Goal: Check status: Check status

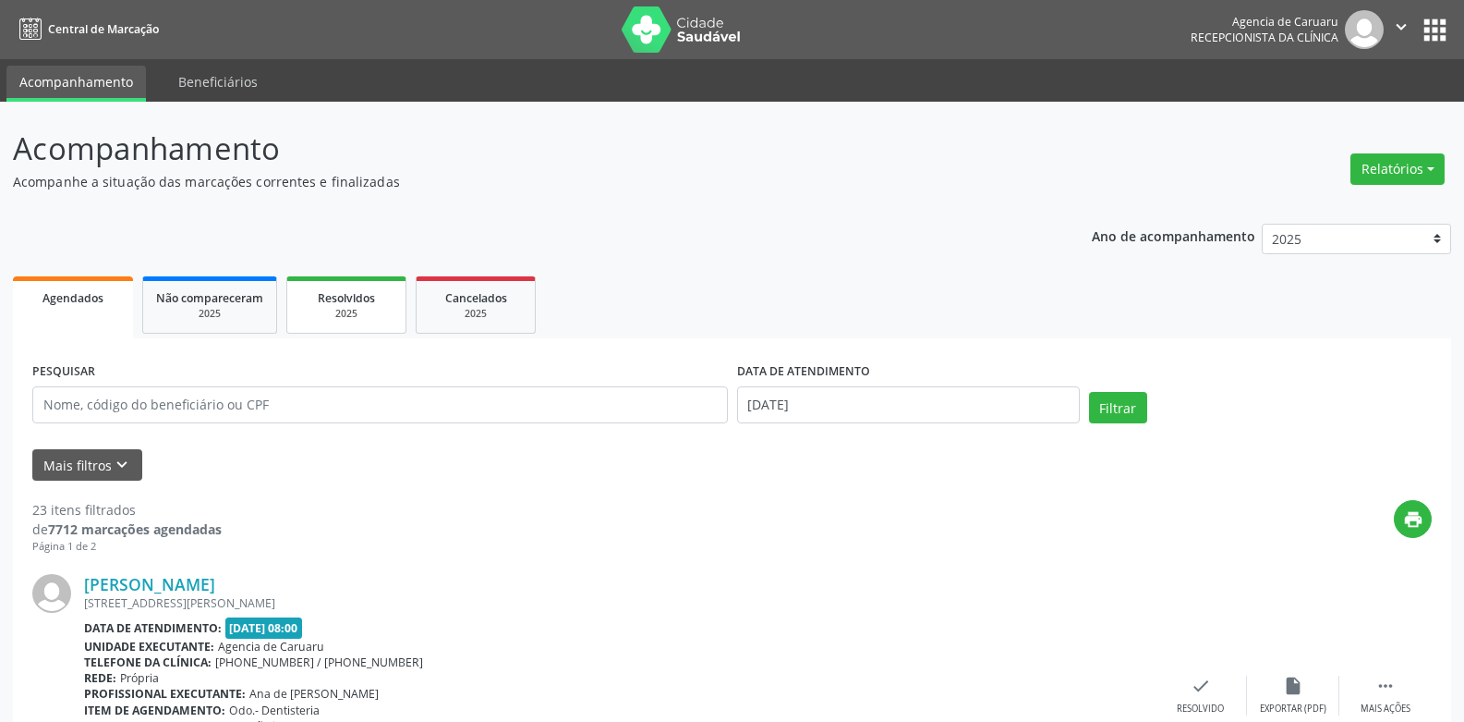
click at [337, 285] on link "Resolvidos 2025" at bounding box center [346, 304] width 120 height 57
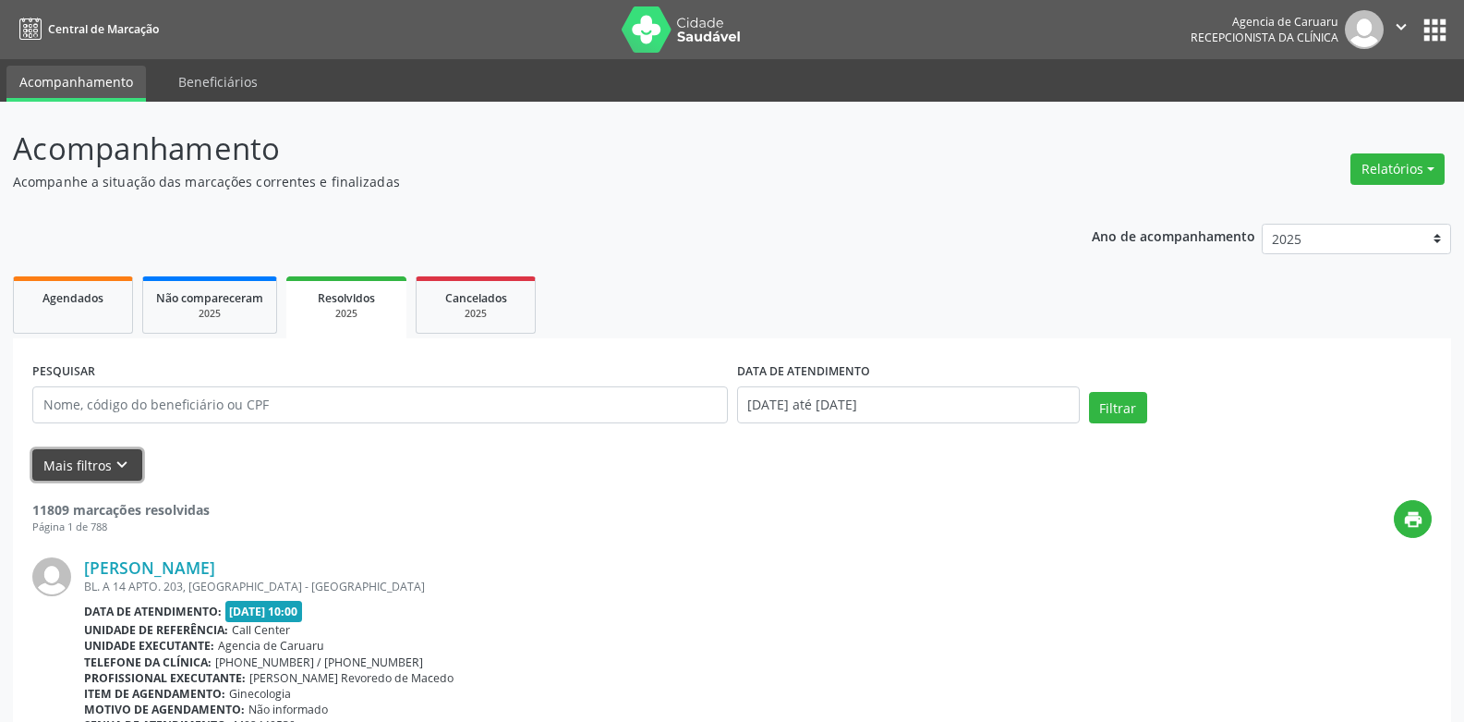
click at [112, 466] on icon "keyboard_arrow_down" at bounding box center [122, 465] width 20 height 20
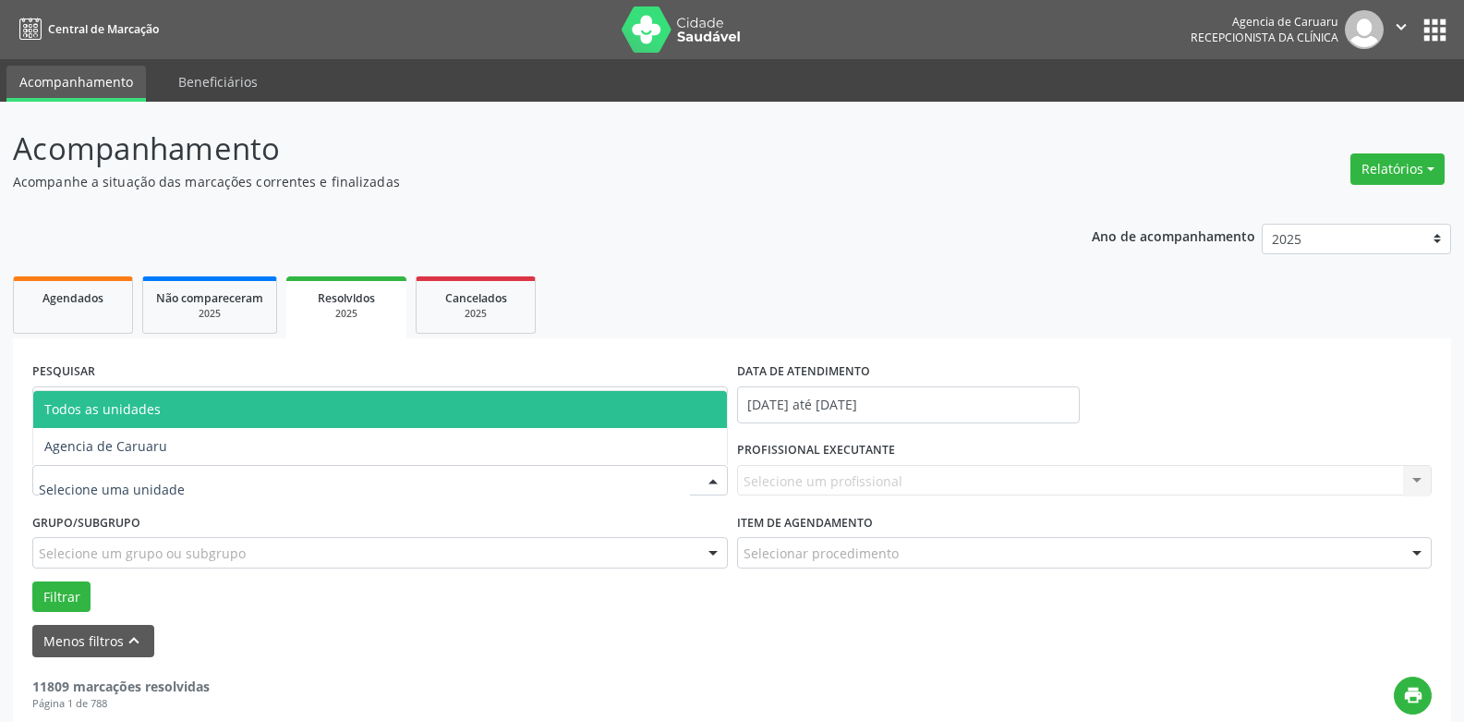
click at [709, 482] on div at bounding box center [713, 481] width 28 height 31
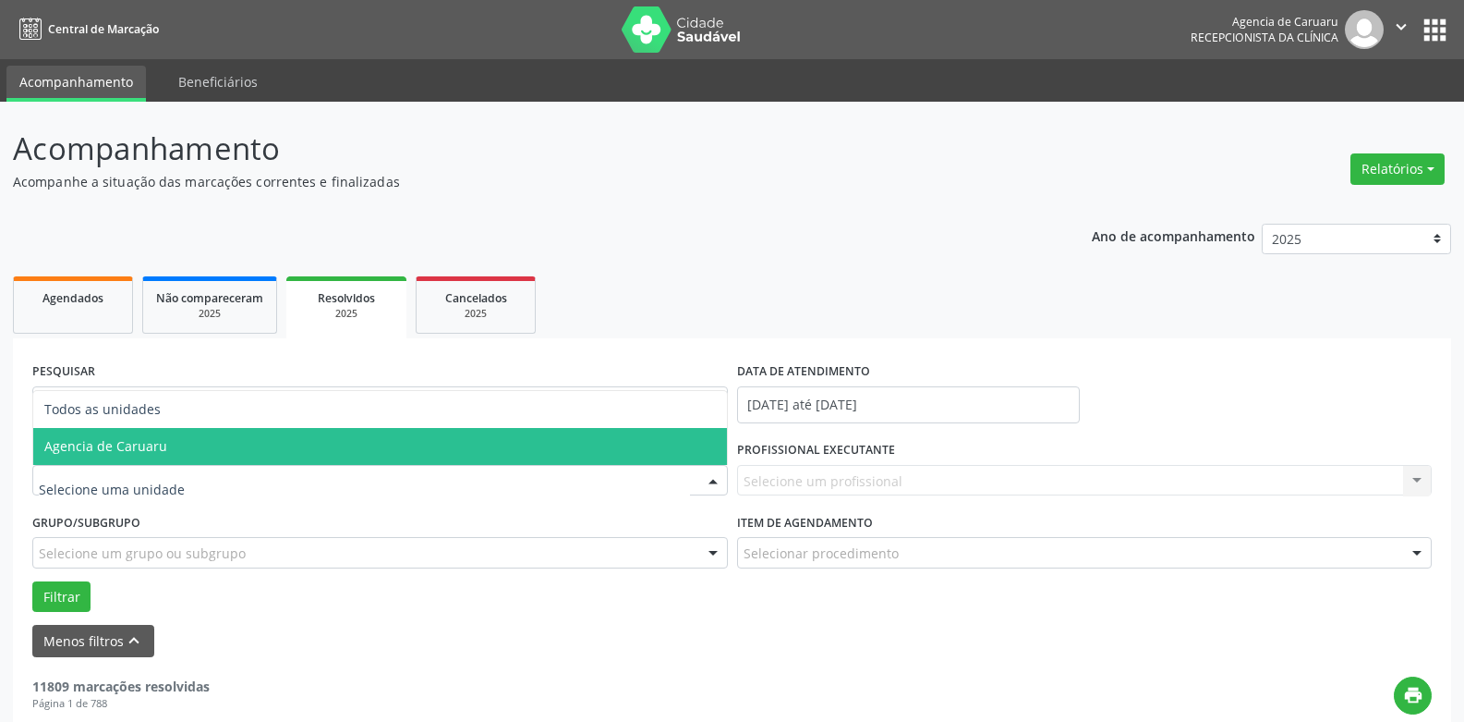
click at [548, 447] on span "Agencia de Caruaru" at bounding box center [380, 446] width 694 height 37
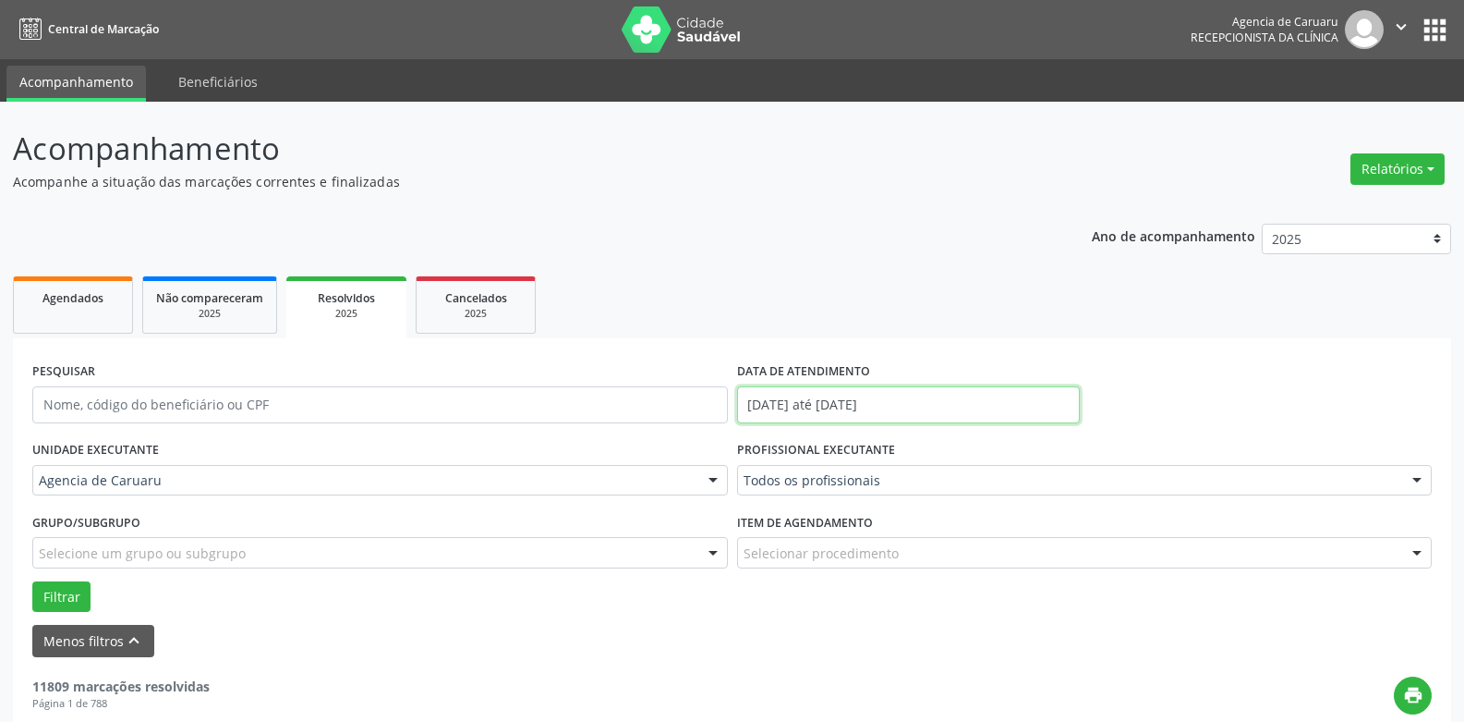
click at [944, 405] on input "[DATE] até [DATE]" at bounding box center [908, 404] width 343 height 37
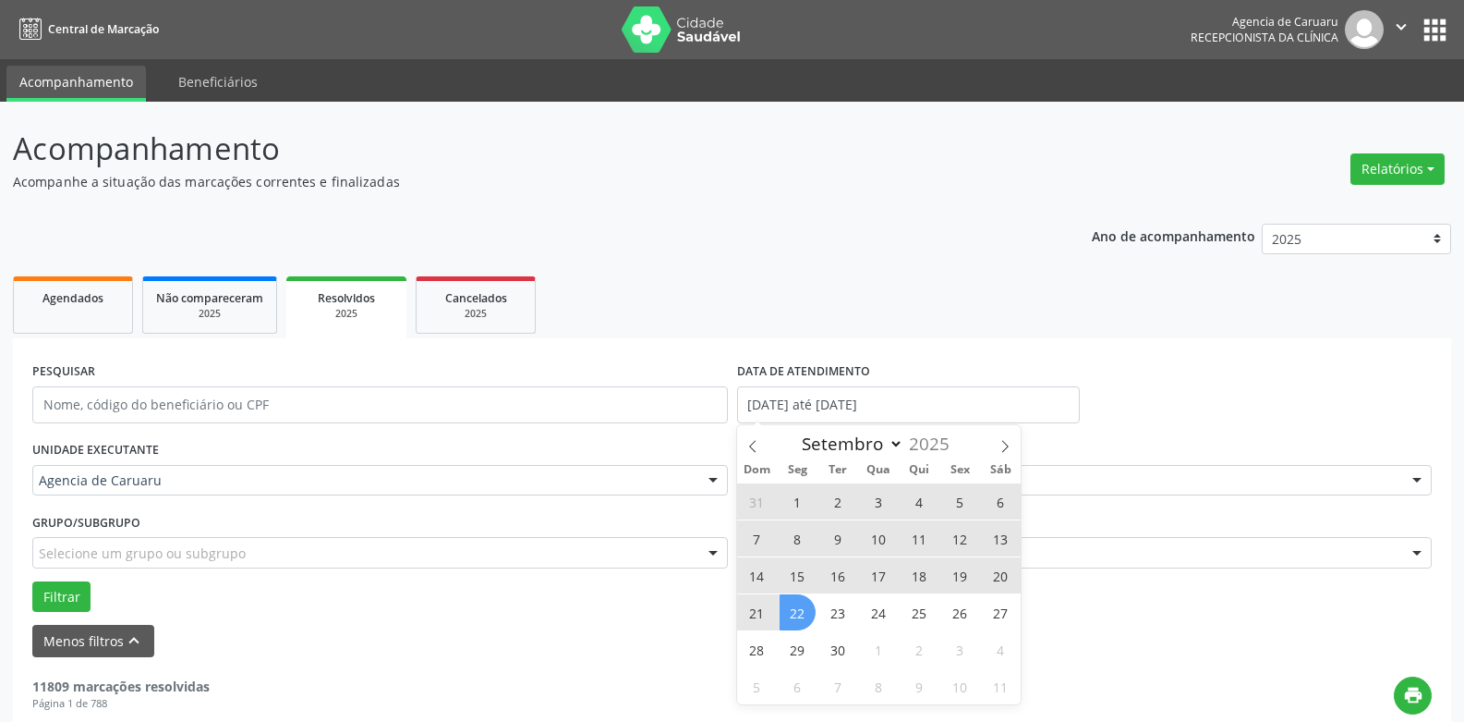
click at [802, 598] on span "22" at bounding box center [798, 612] width 36 height 36
type input "[DATE]"
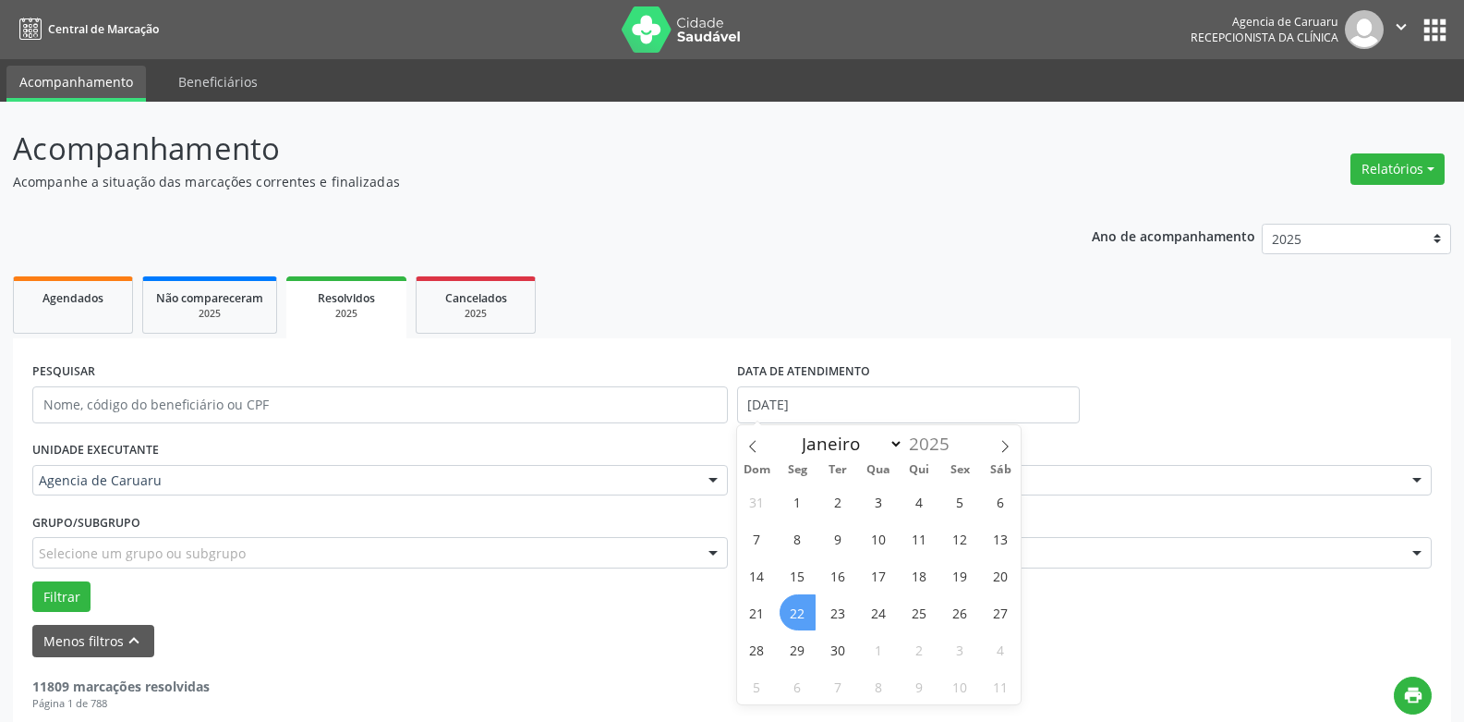
click at [802, 598] on span "22" at bounding box center [798, 612] width 36 height 36
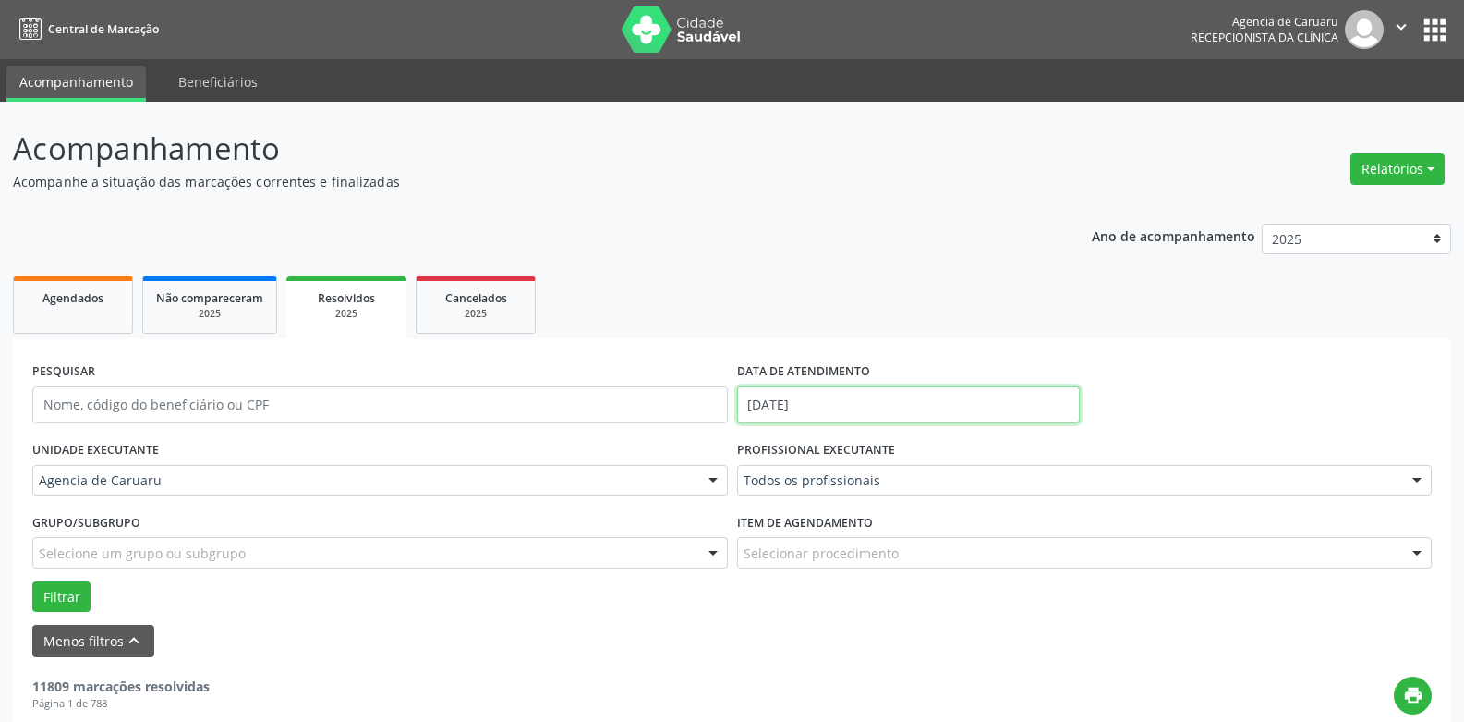
click at [926, 402] on input "[DATE]" at bounding box center [908, 404] width 343 height 37
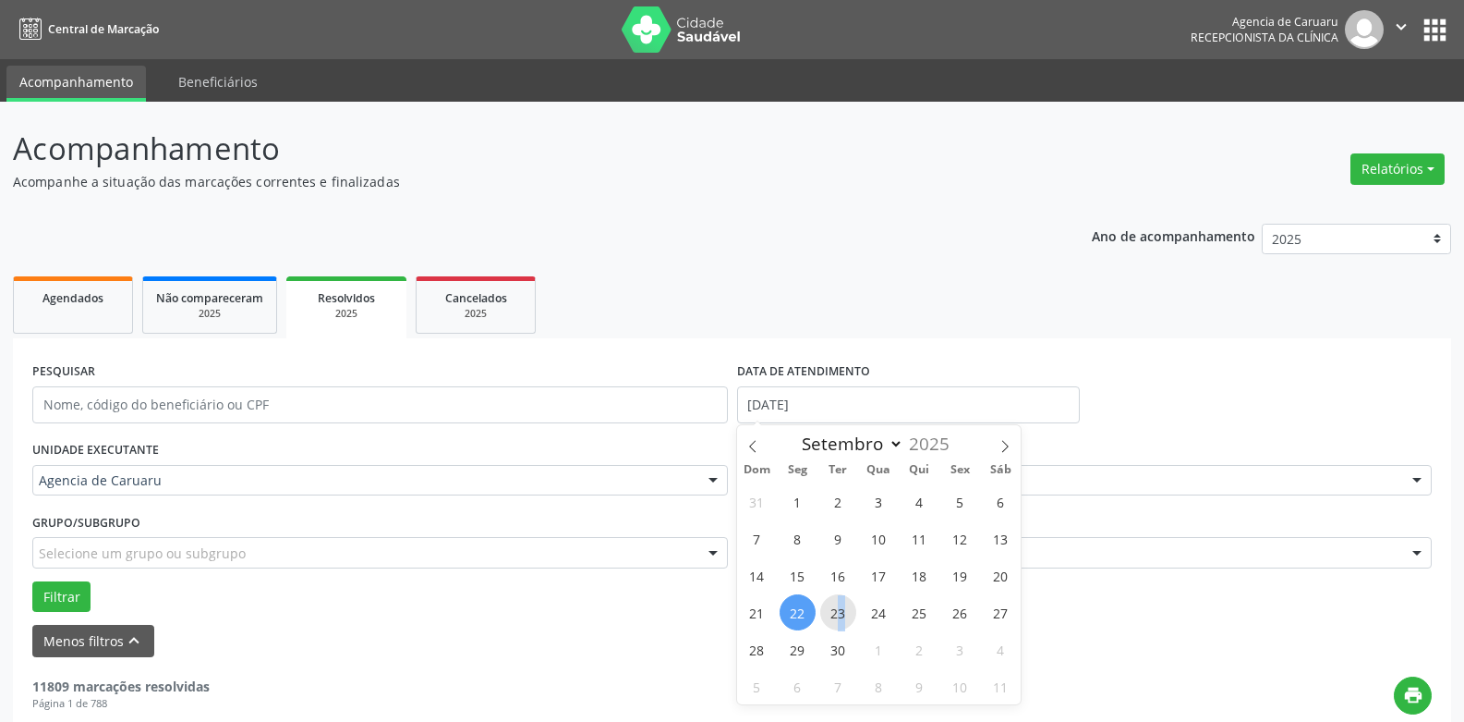
click at [842, 607] on span "23" at bounding box center [838, 612] width 36 height 36
type input "23/09/2025"
click at [842, 607] on span "23" at bounding box center [838, 612] width 36 height 36
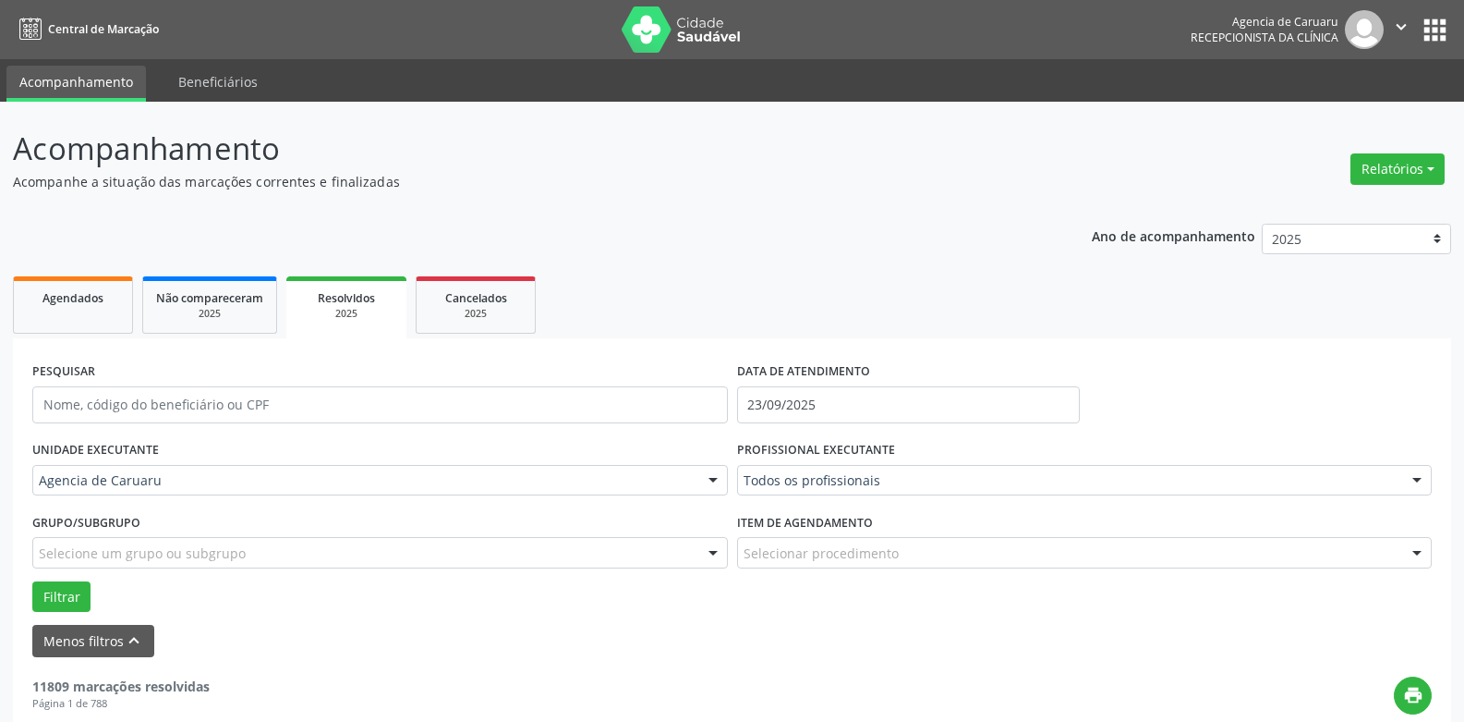
click at [1422, 478] on div at bounding box center [1417, 481] width 28 height 31
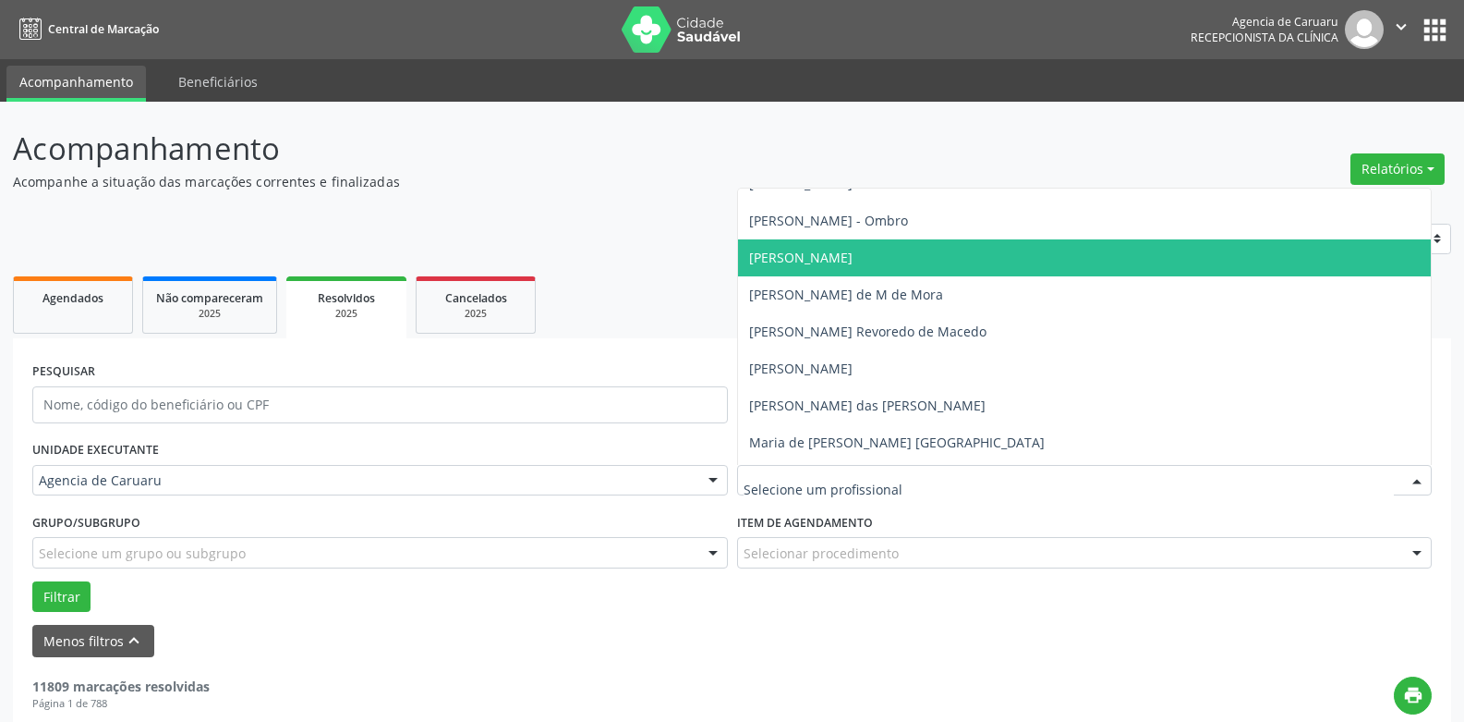
scroll to position [832, 0]
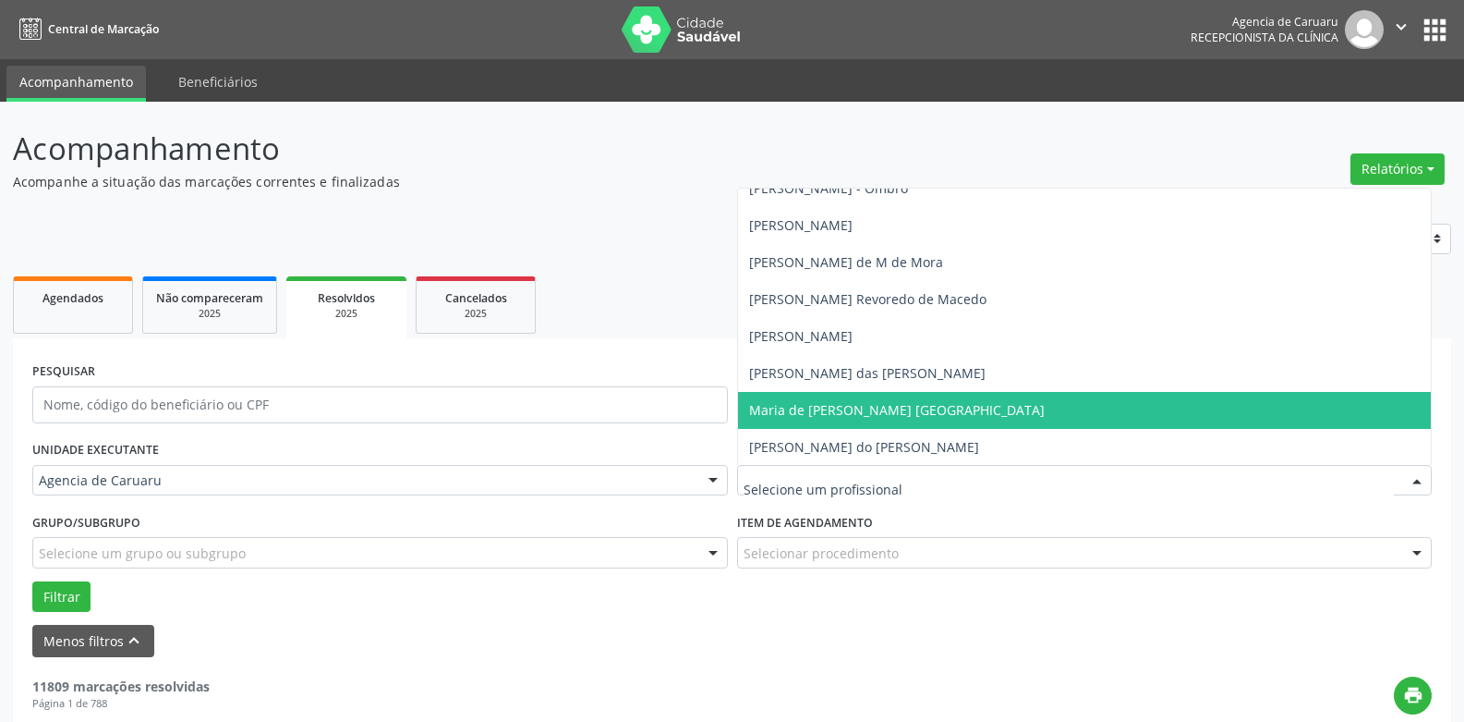
click at [888, 425] on span "Maria de [PERSON_NAME] [GEOGRAPHIC_DATA]" at bounding box center [1085, 410] width 694 height 37
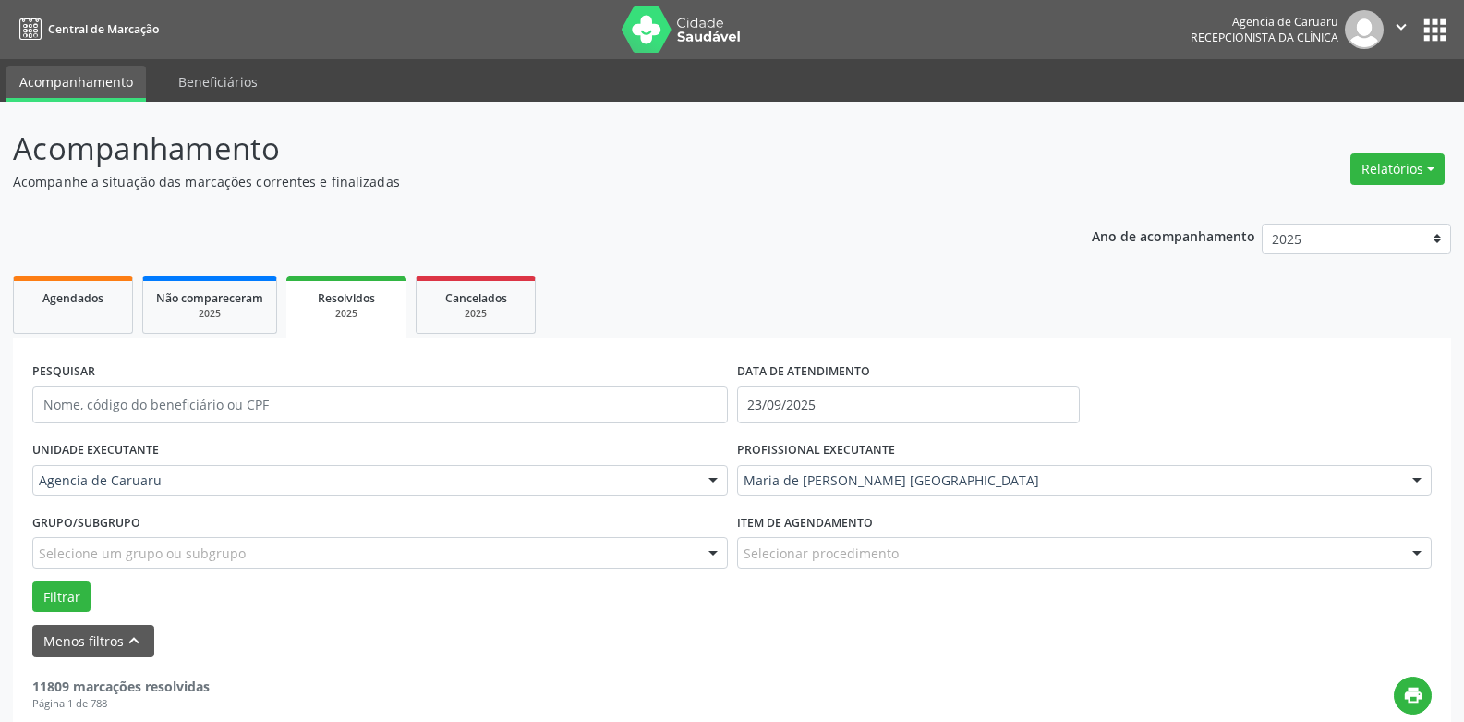
click at [90, 599] on div "Filtrar" at bounding box center [732, 596] width 1409 height 31
click at [76, 593] on button "Filtrar" at bounding box center [61, 596] width 58 height 31
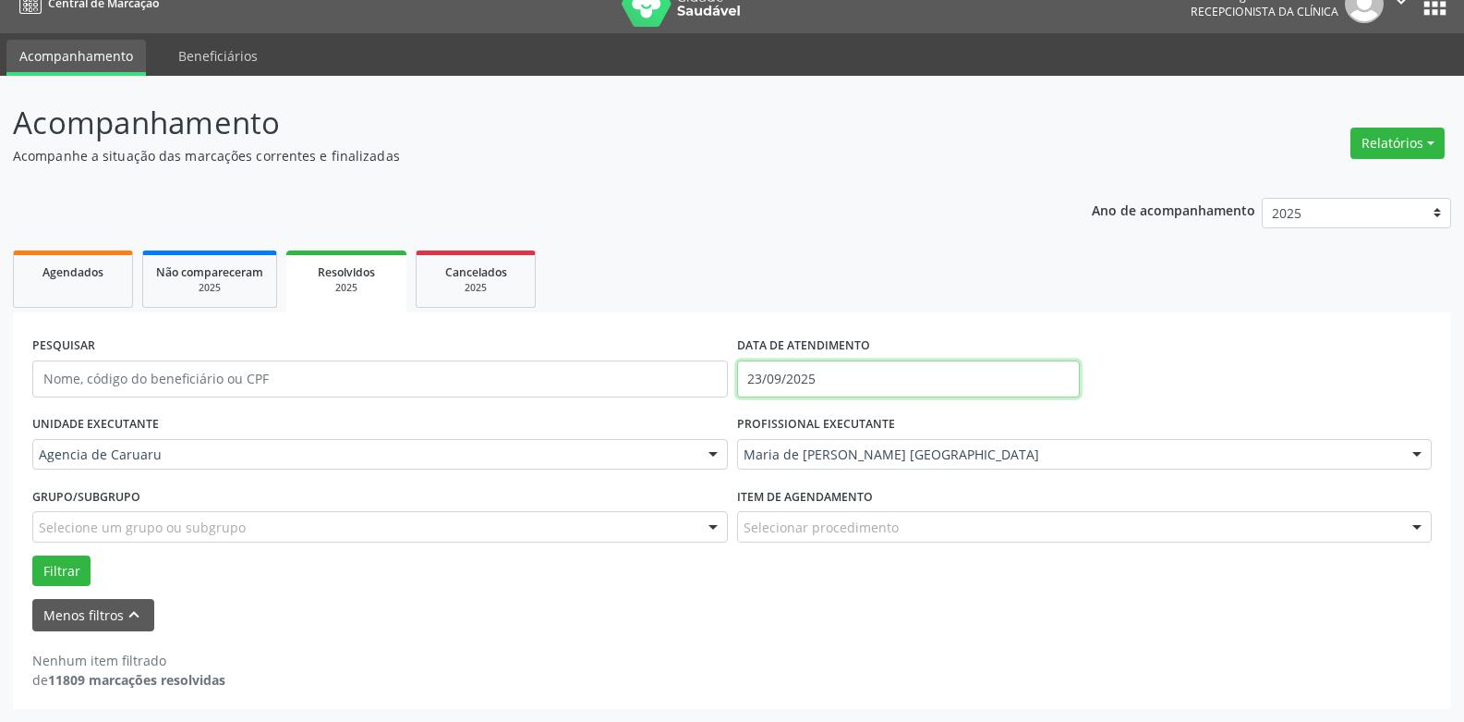
click at [925, 371] on input "23/09/2025" at bounding box center [908, 378] width 343 height 37
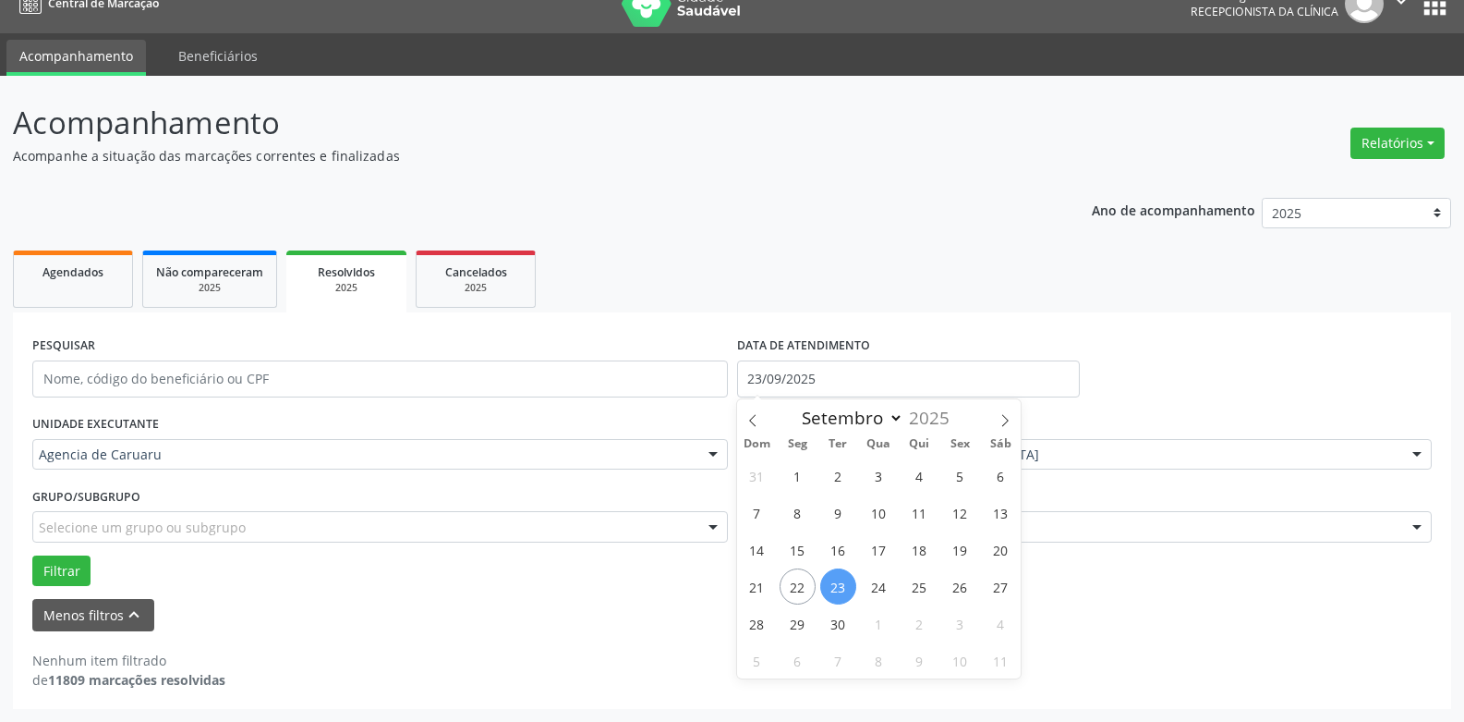
click at [840, 593] on span "23" at bounding box center [838, 586] width 36 height 36
type input "23/09/2025"
click at [839, 581] on span "23" at bounding box center [838, 586] width 36 height 36
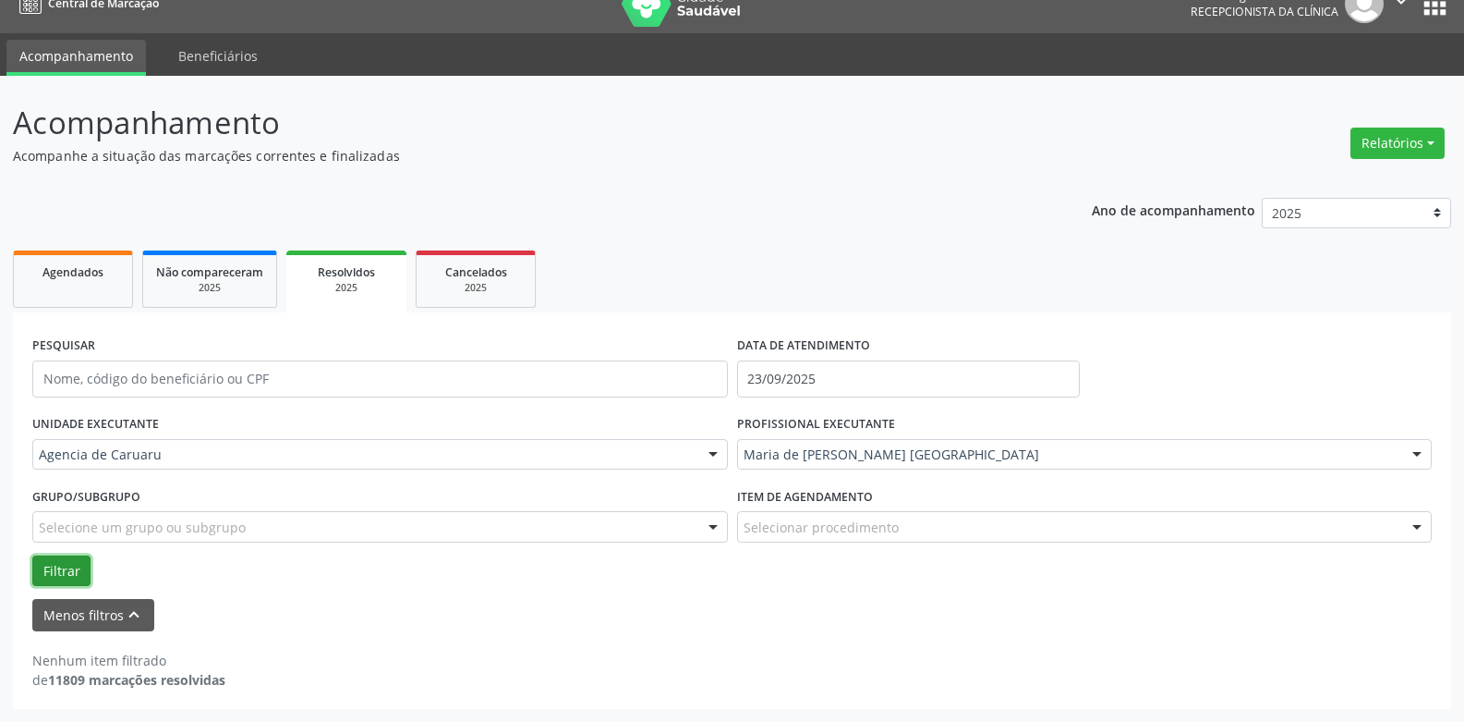
click at [79, 562] on button "Filtrar" at bounding box center [61, 570] width 58 height 31
click at [880, 385] on input "23/09/2025" at bounding box center [908, 378] width 343 height 37
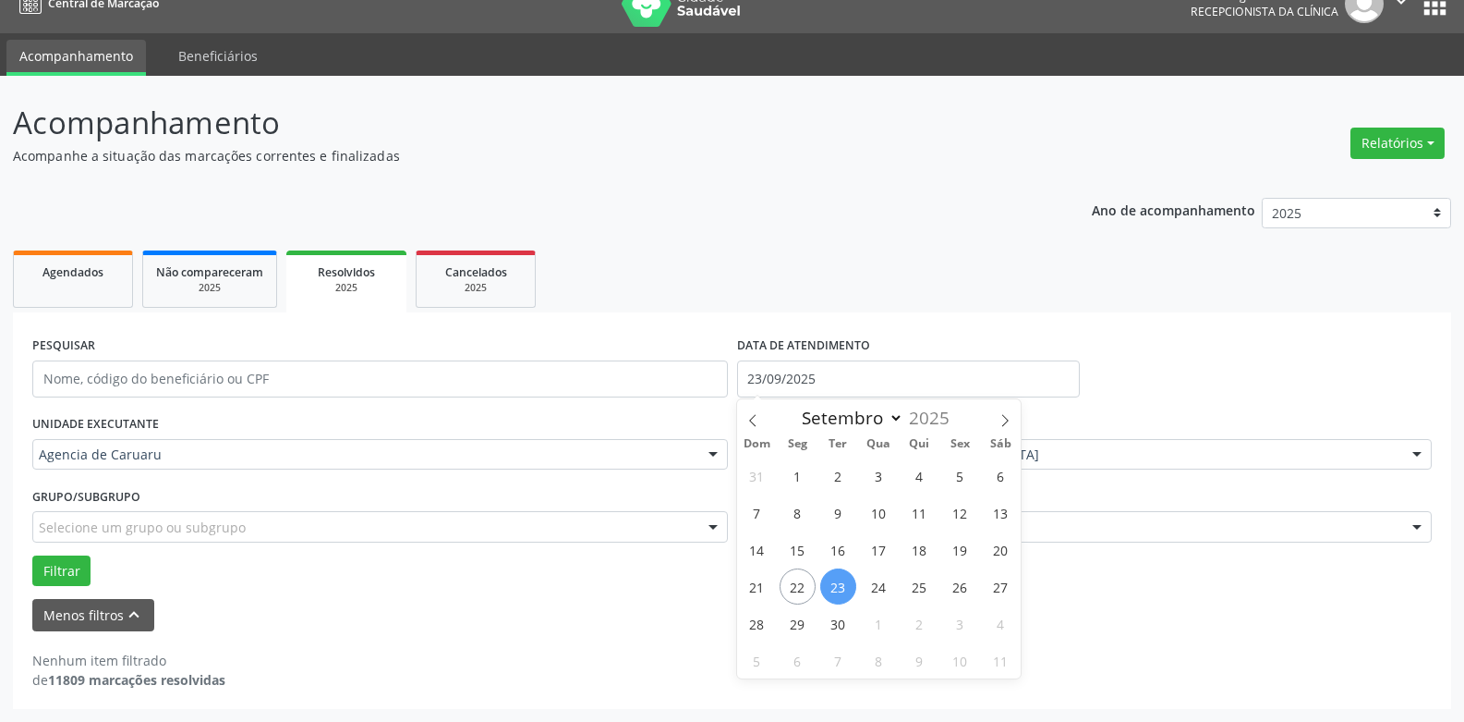
click at [829, 583] on span "23" at bounding box center [838, 586] width 36 height 36
type input "23/09/2025"
click at [829, 583] on span "23" at bounding box center [838, 586] width 36 height 36
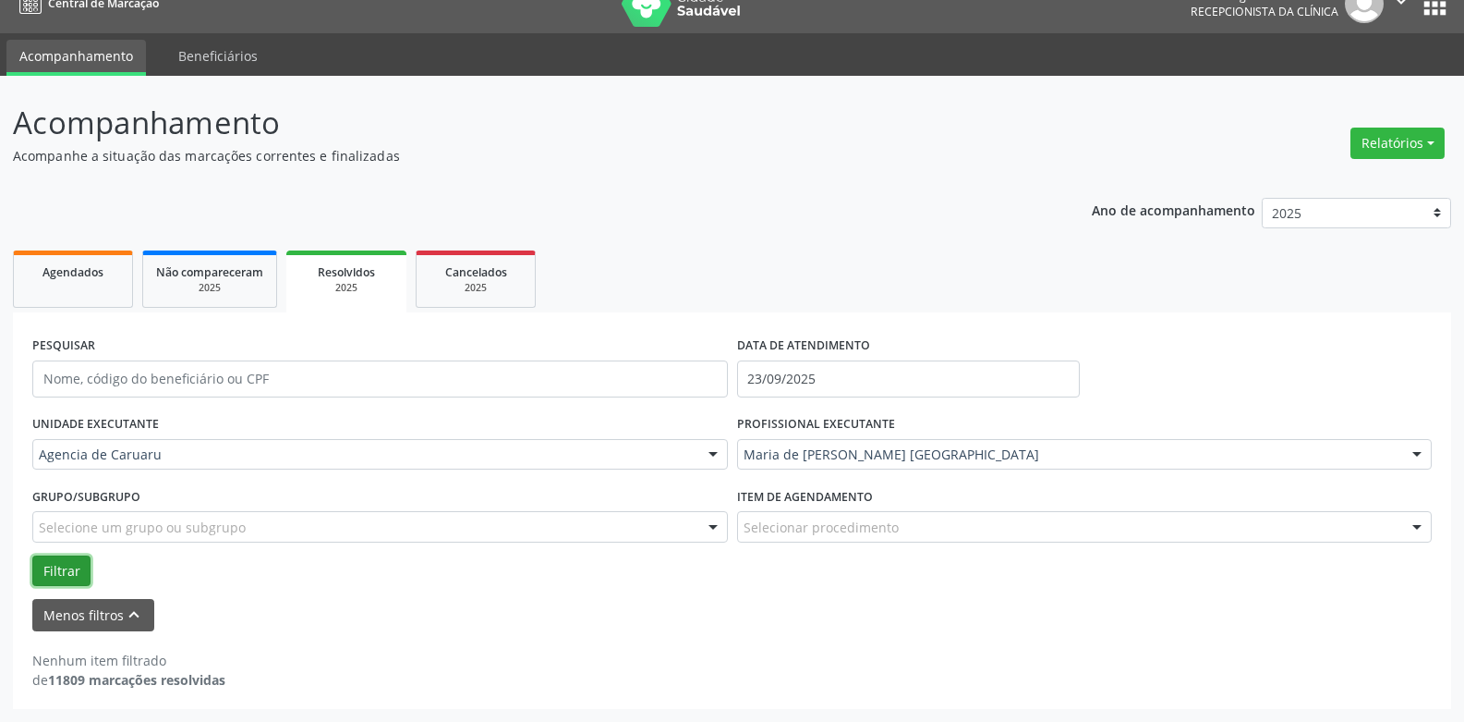
click at [56, 564] on button "Filtrar" at bounding box center [61, 570] width 58 height 31
click at [325, 440] on div "Agencia de Caruaru" at bounding box center [380, 454] width 696 height 31
click at [648, 656] on div "Nenhum item filtrado de 11809 marcações resolvidas" at bounding box center [732, 669] width 1400 height 39
click at [68, 565] on button "Filtrar" at bounding box center [61, 570] width 58 height 31
click at [67, 577] on button "Filtrar" at bounding box center [61, 570] width 58 height 31
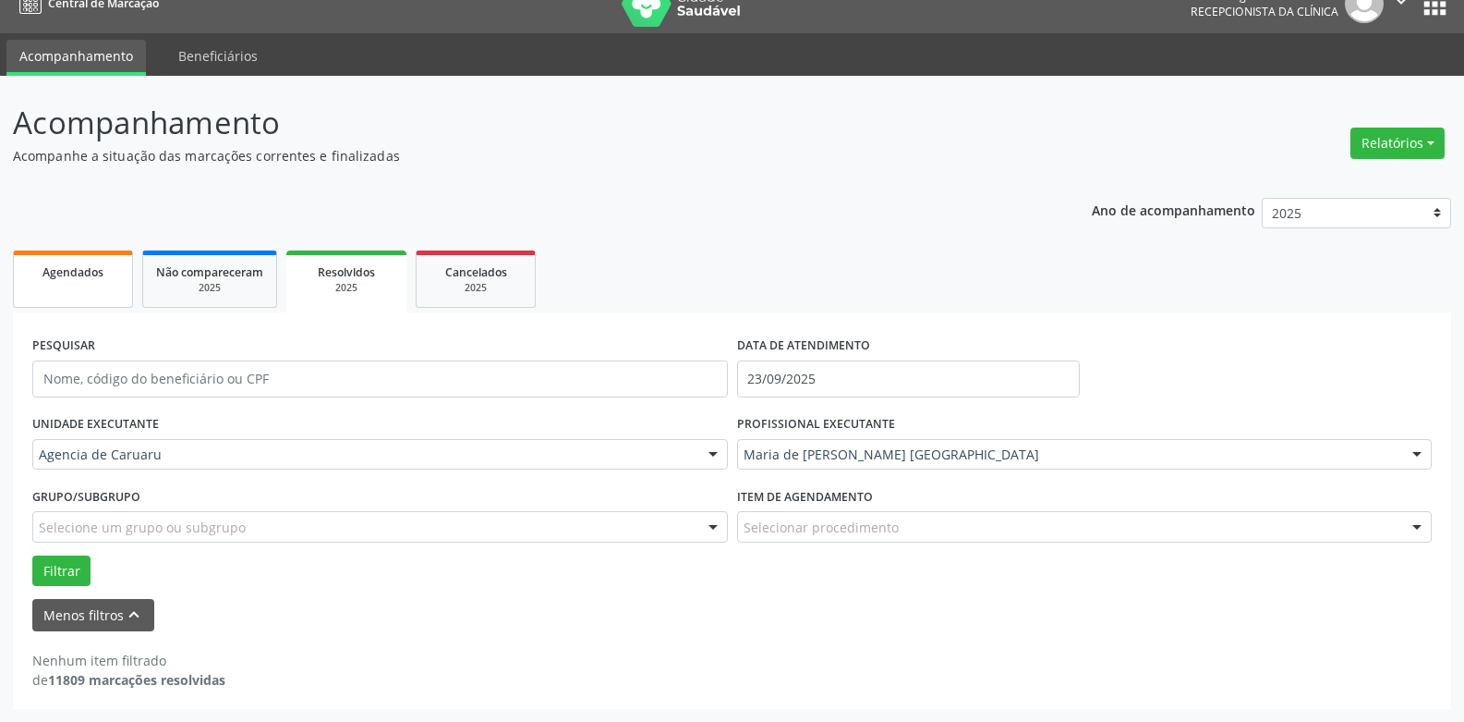
click at [111, 271] on div "Agendados" at bounding box center [73, 270] width 92 height 19
select select "8"
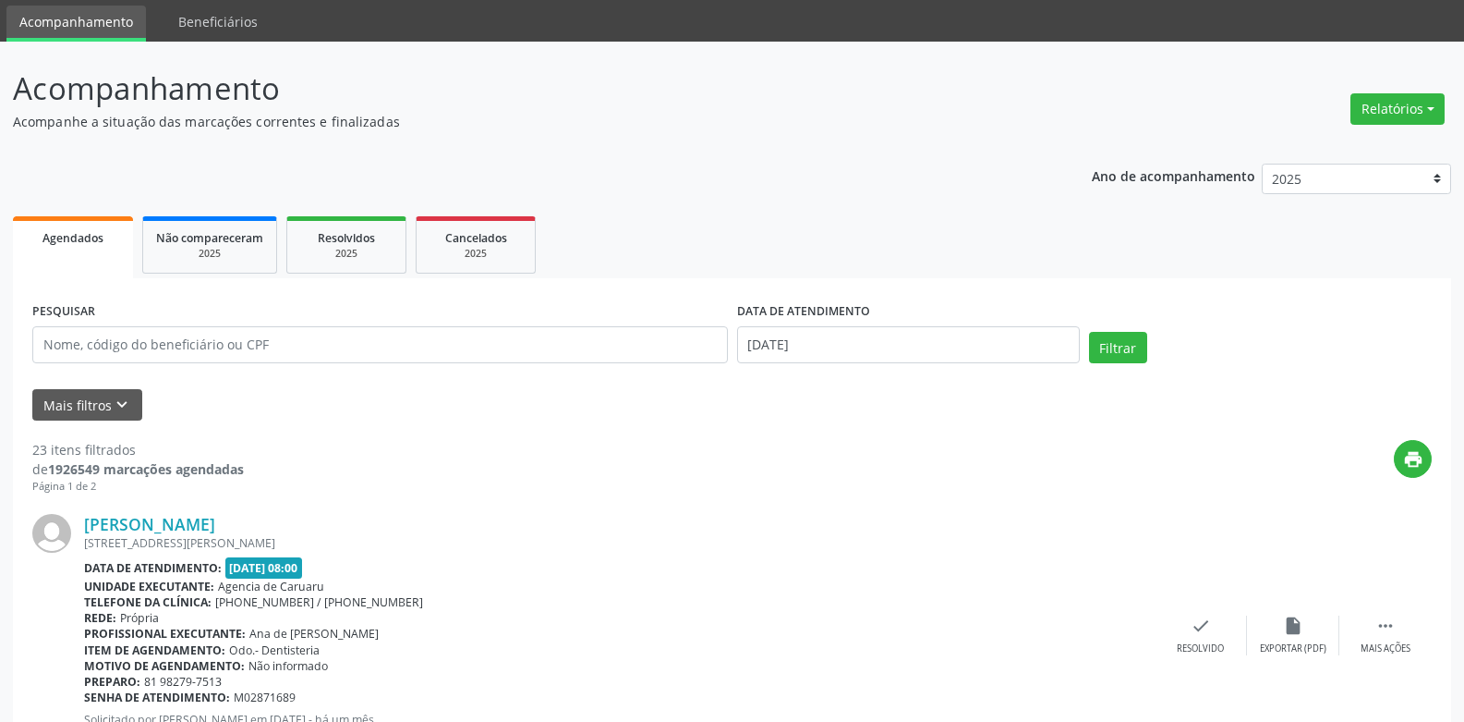
scroll to position [185, 0]
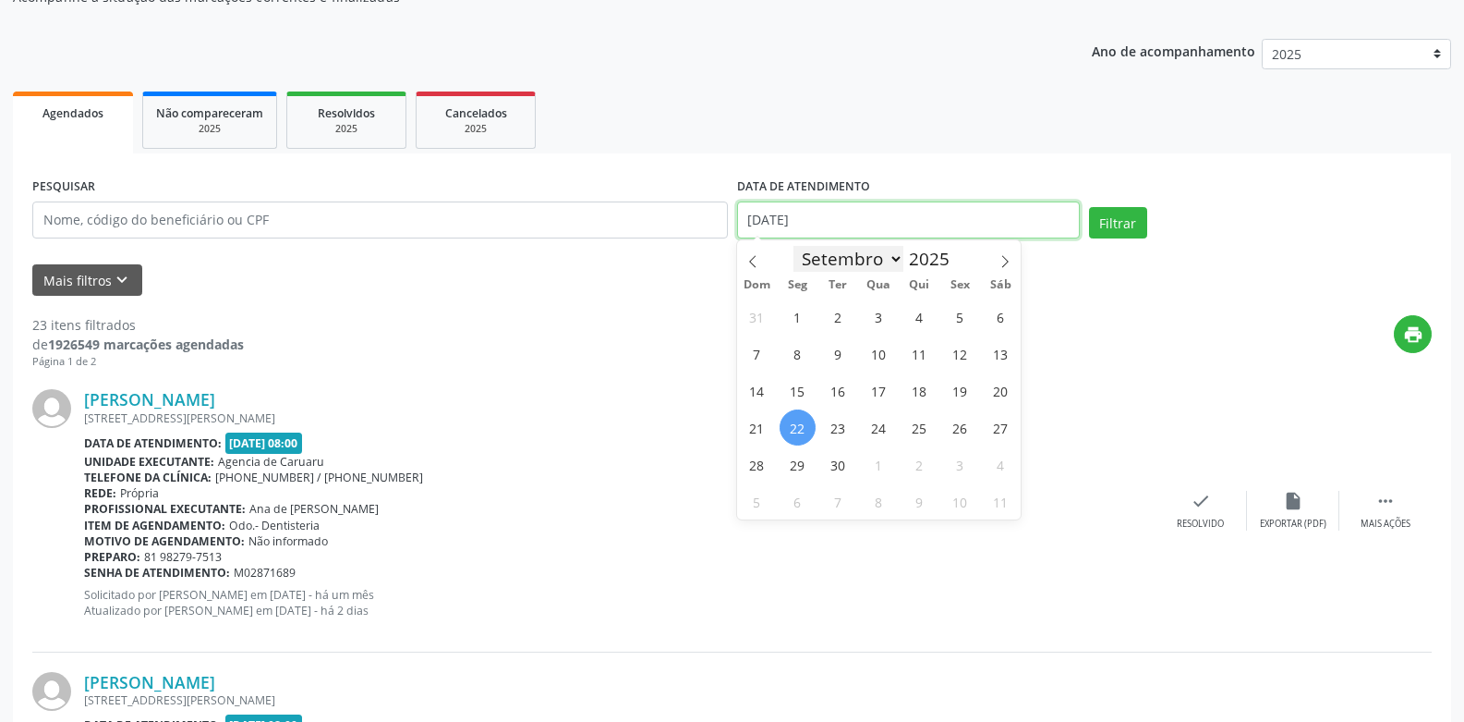
click at [802, 227] on body "Central de Marcação Agencia de [GEOGRAPHIC_DATA] Recepcionista da clínica  Con…" at bounding box center [732, 176] width 1464 height 722
click at [842, 429] on span "23" at bounding box center [838, 427] width 36 height 36
type input "23/09/2025"
click at [842, 429] on span "23" at bounding box center [838, 427] width 36 height 36
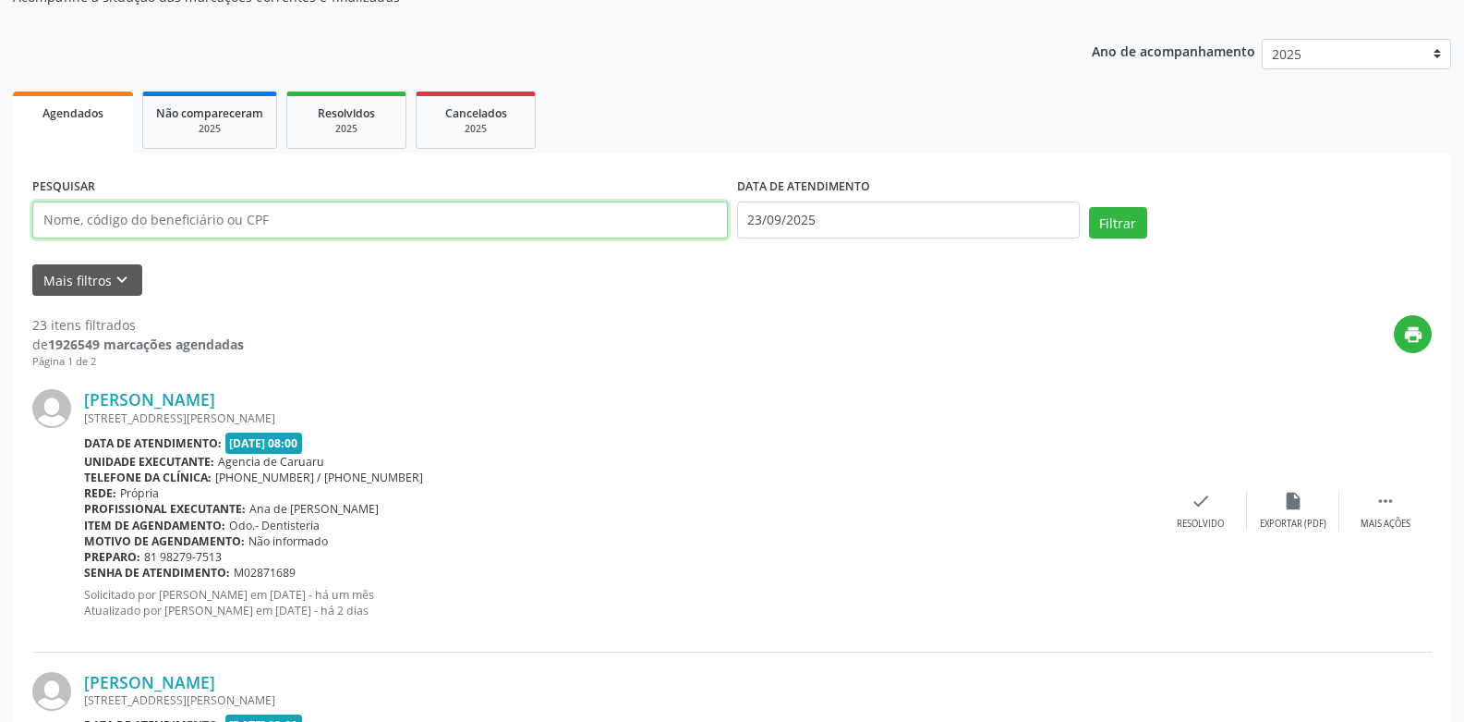
click at [218, 219] on input "text" at bounding box center [380, 219] width 696 height 37
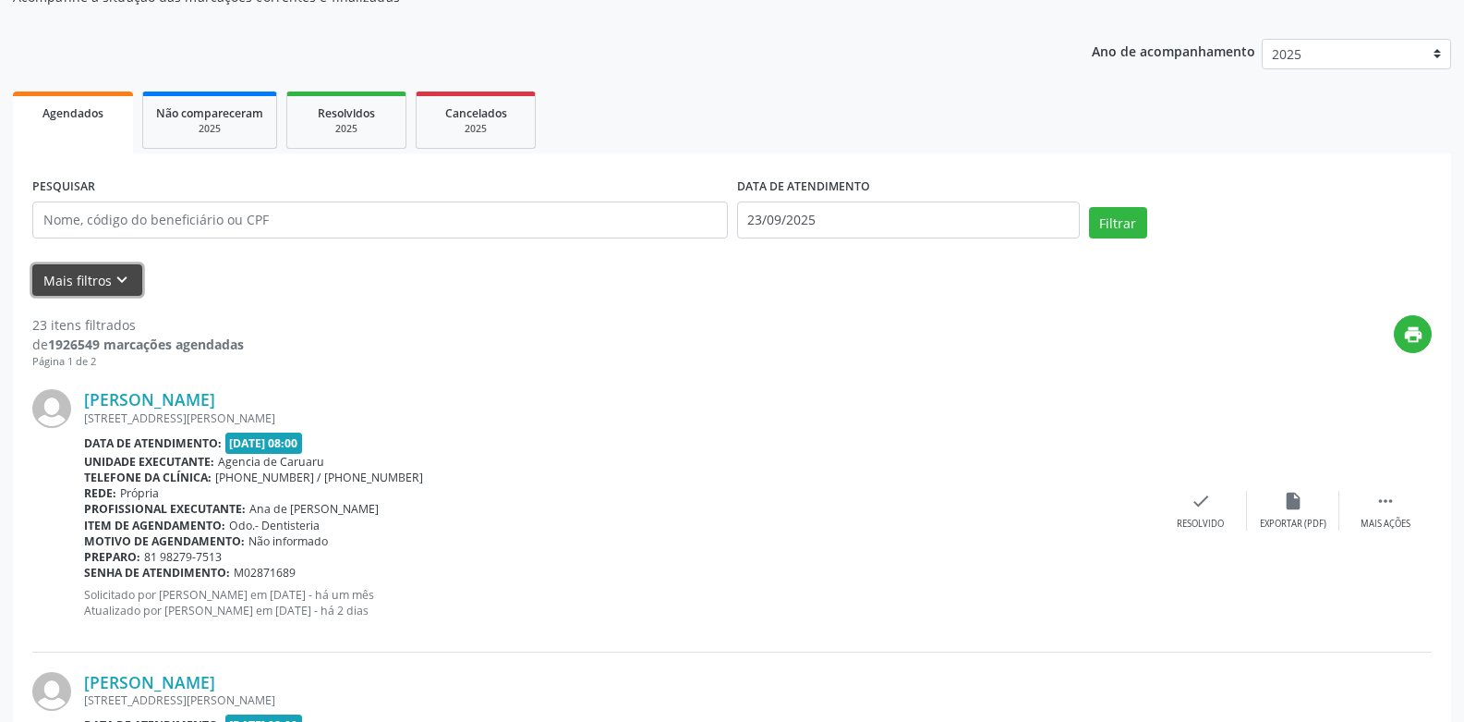
click at [69, 276] on button "Mais filtros keyboard_arrow_down" at bounding box center [87, 280] width 110 height 32
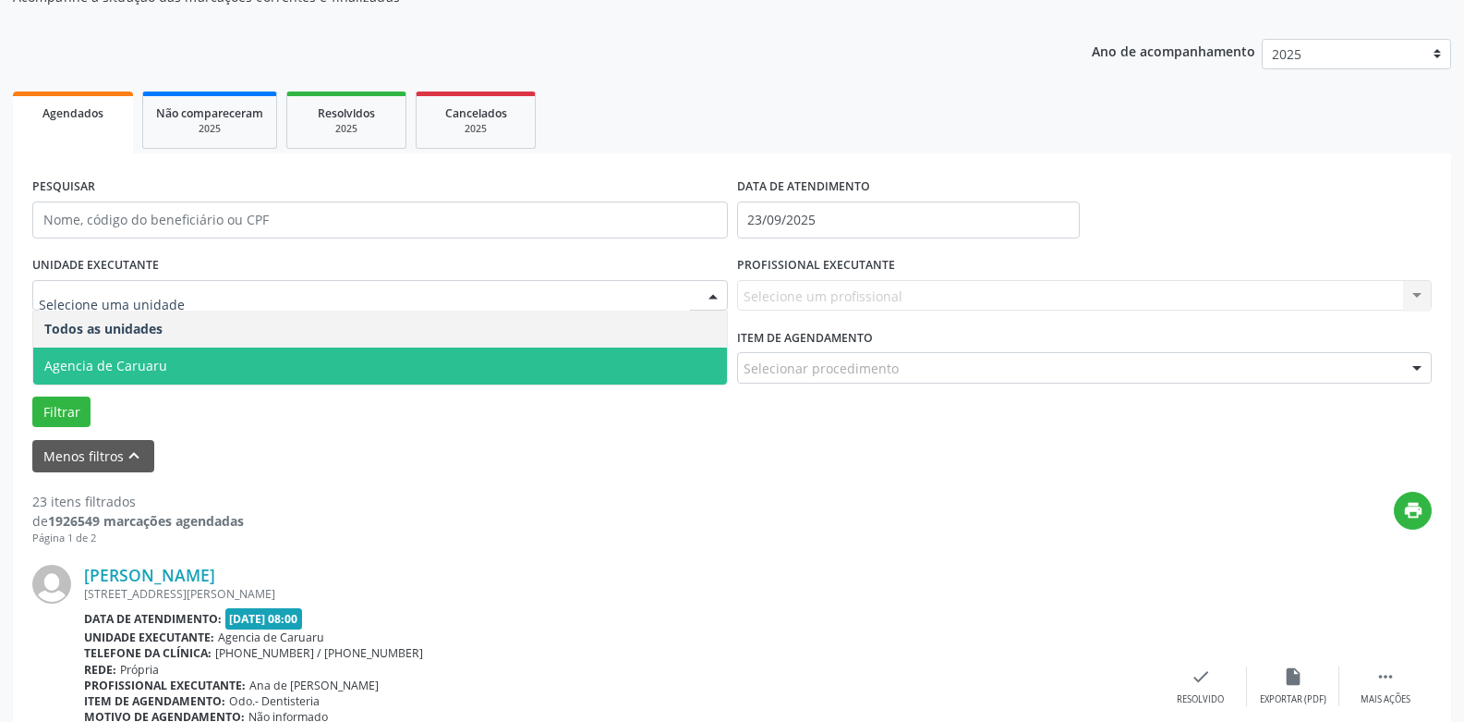
click at [562, 351] on span "Agencia de Caruaru" at bounding box center [380, 365] width 694 height 37
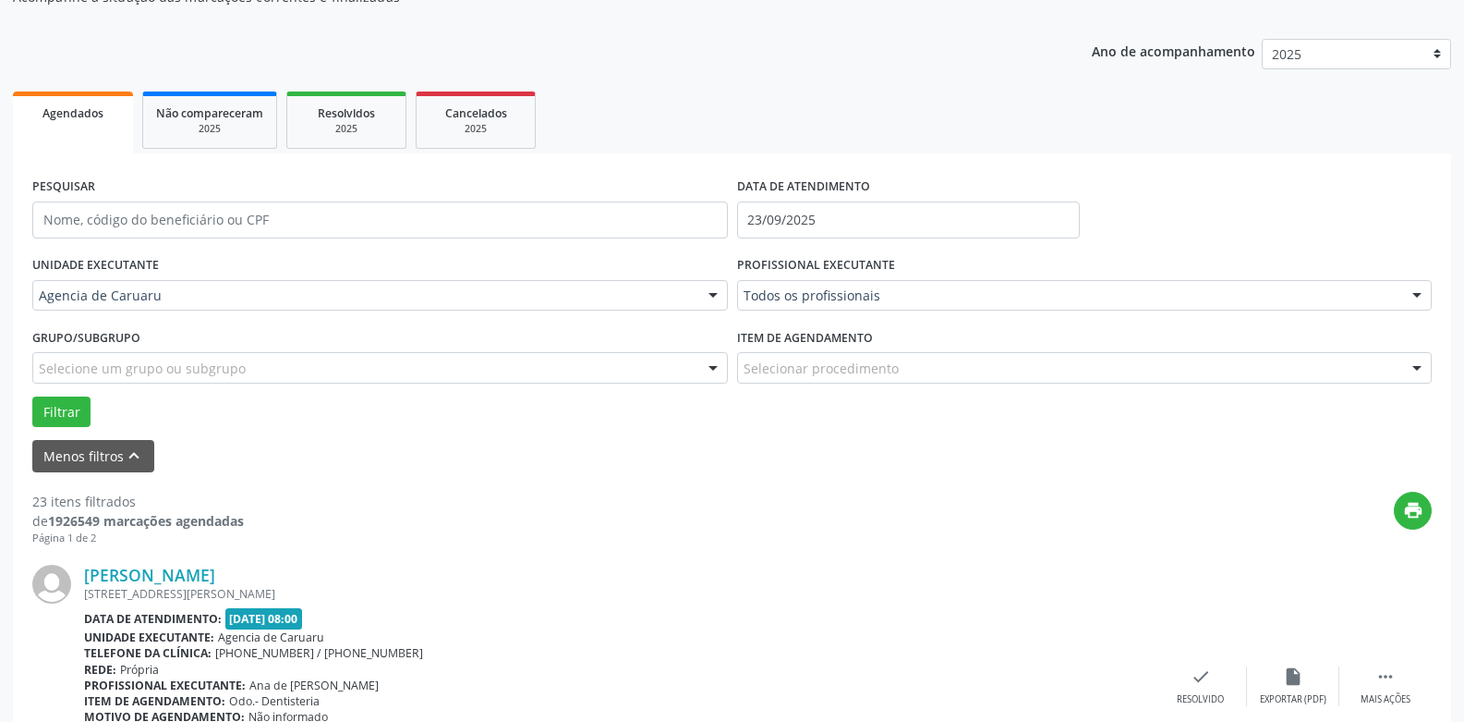
click at [1413, 300] on div at bounding box center [1417, 296] width 28 height 31
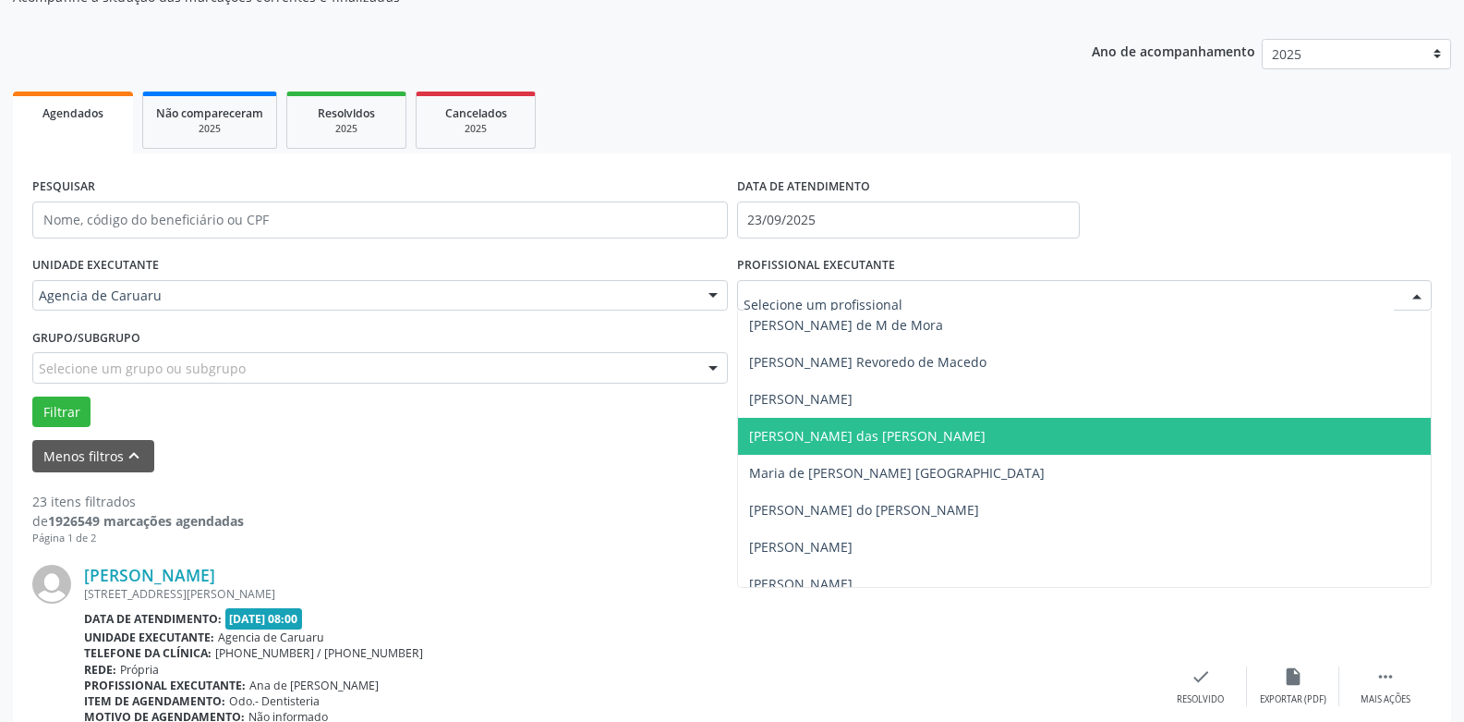
scroll to position [924, 0]
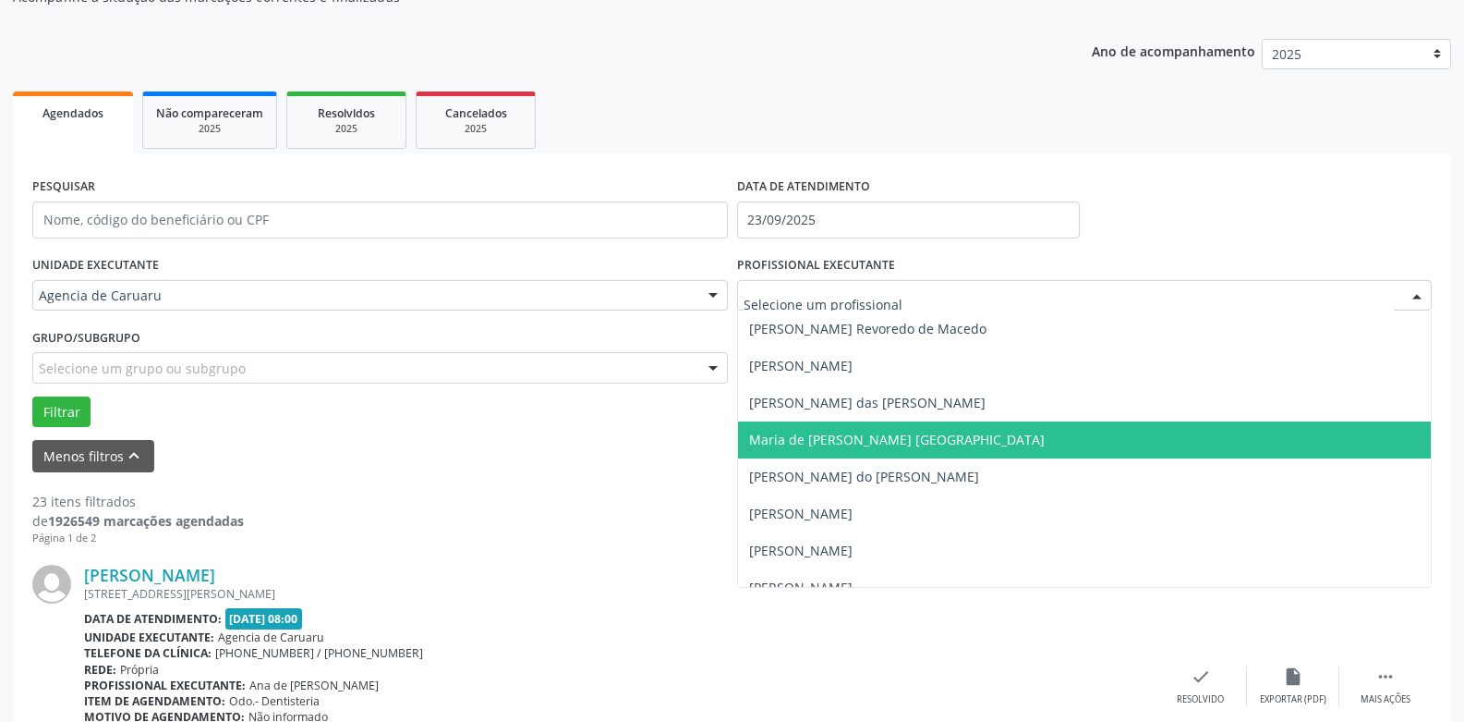
click at [863, 444] on span "Maria de [PERSON_NAME] [GEOGRAPHIC_DATA]" at bounding box center [897, 440] width 296 height 18
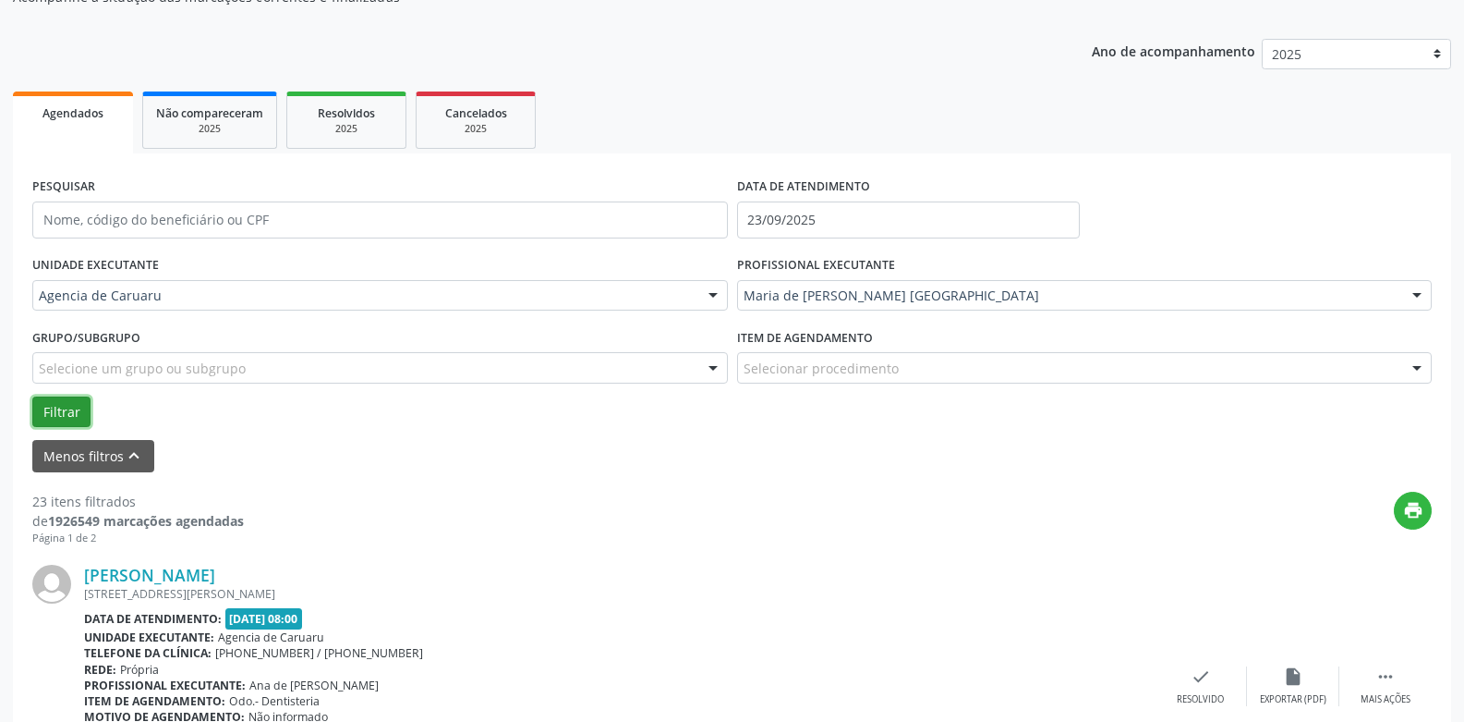
click at [63, 405] on button "Filtrar" at bounding box center [61, 411] width 58 height 31
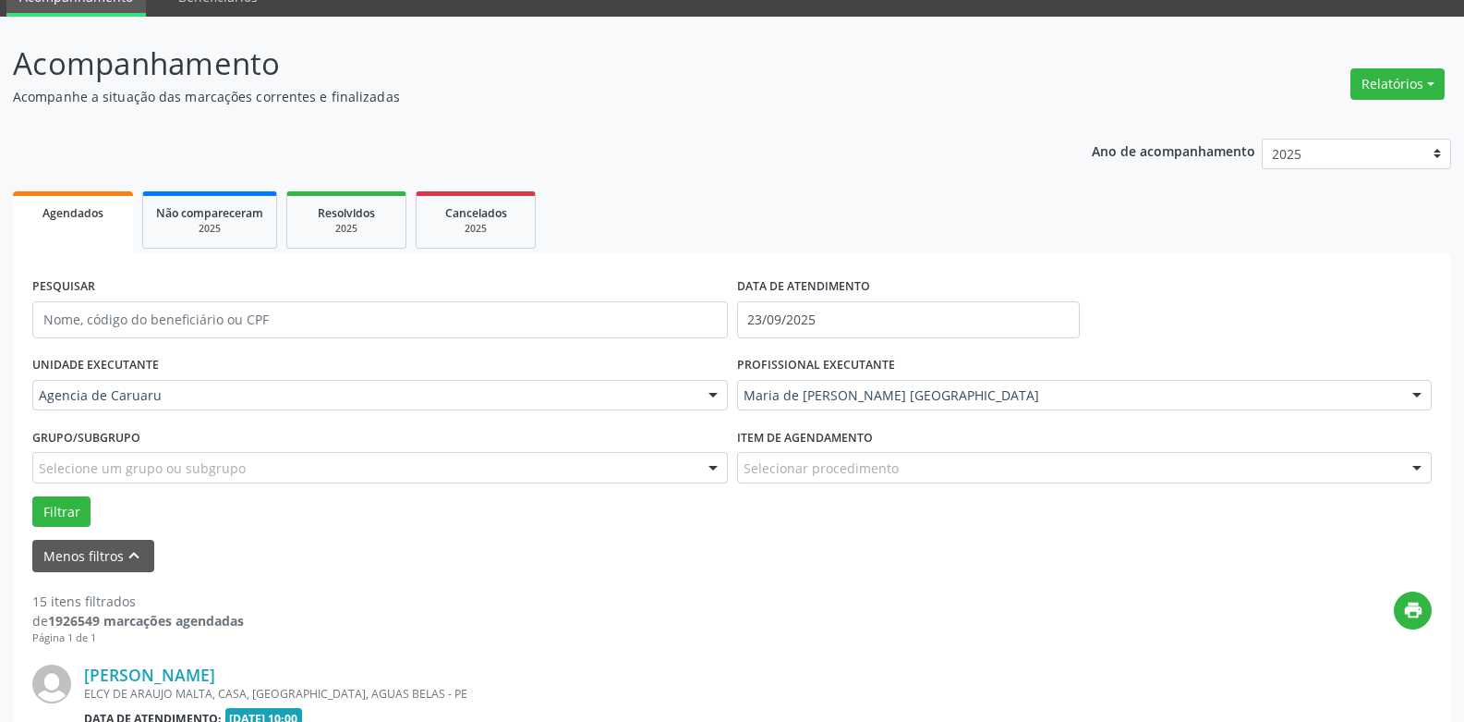
scroll to position [185, 0]
